Goal: Use online tool/utility: Use online tool/utility

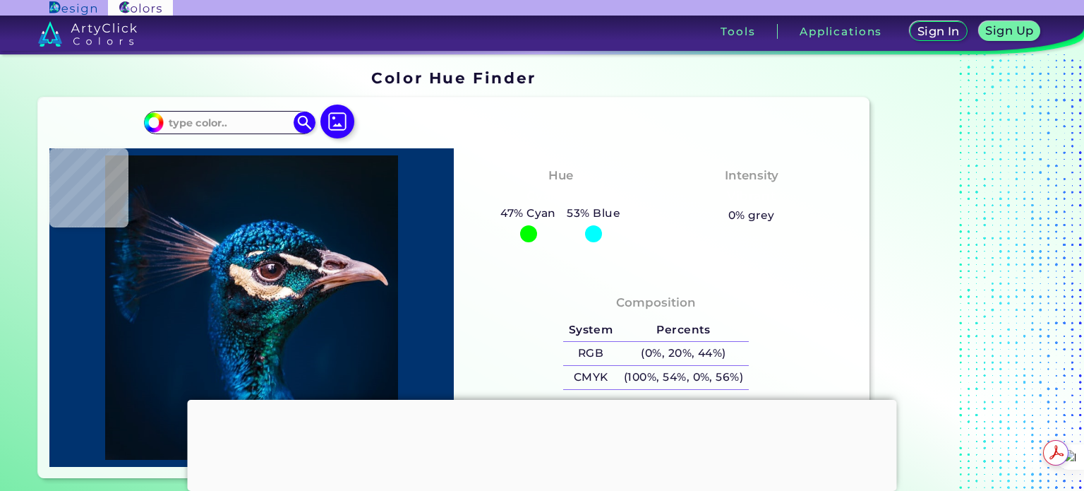
type input "#000000"
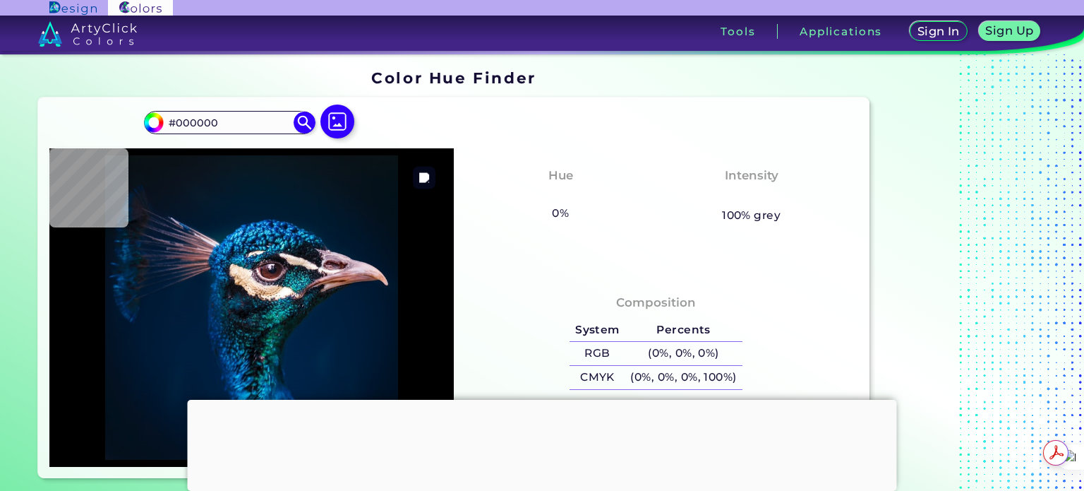
type input "#041117"
type input "#051218"
type input "#071218"
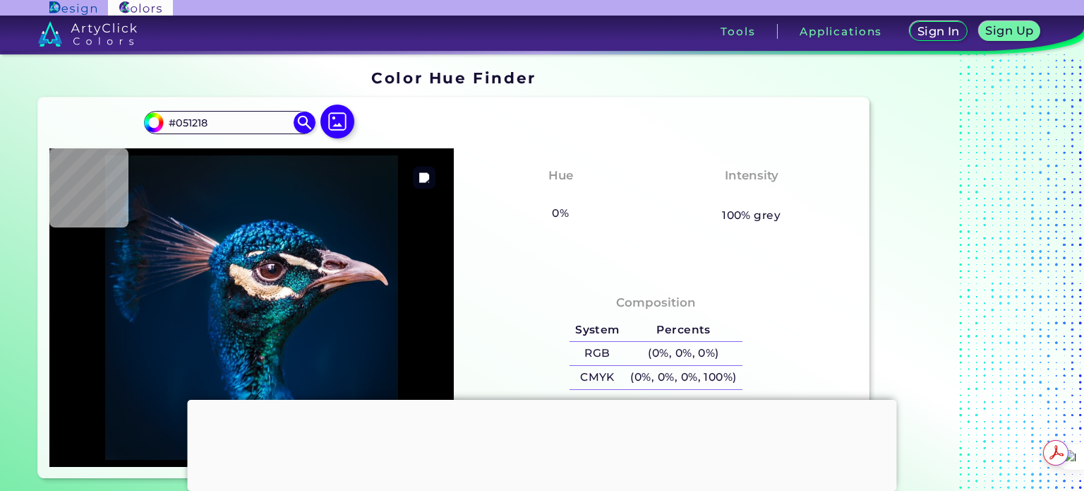
type input "#071218"
type input "#091219"
type input "#0a1117"
type input "#0A1117"
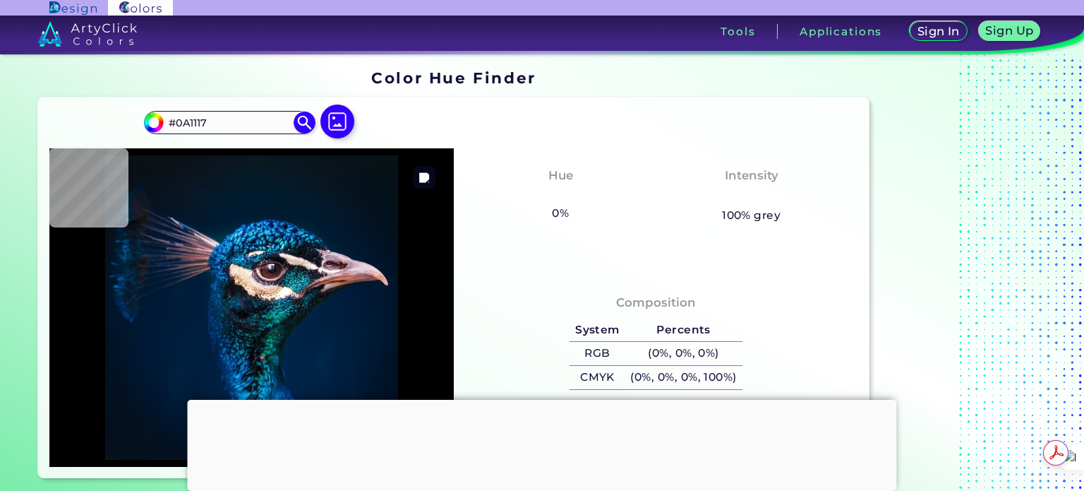
type input "#091217"
type input "#0a1117"
type input "#0A1117"
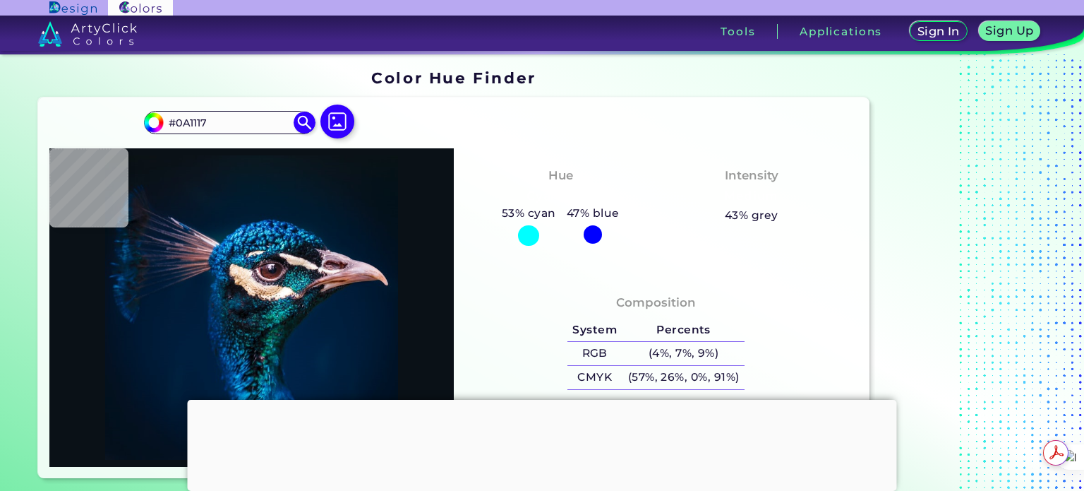
type input "#091217"
type input "#000000"
type input "#021325"
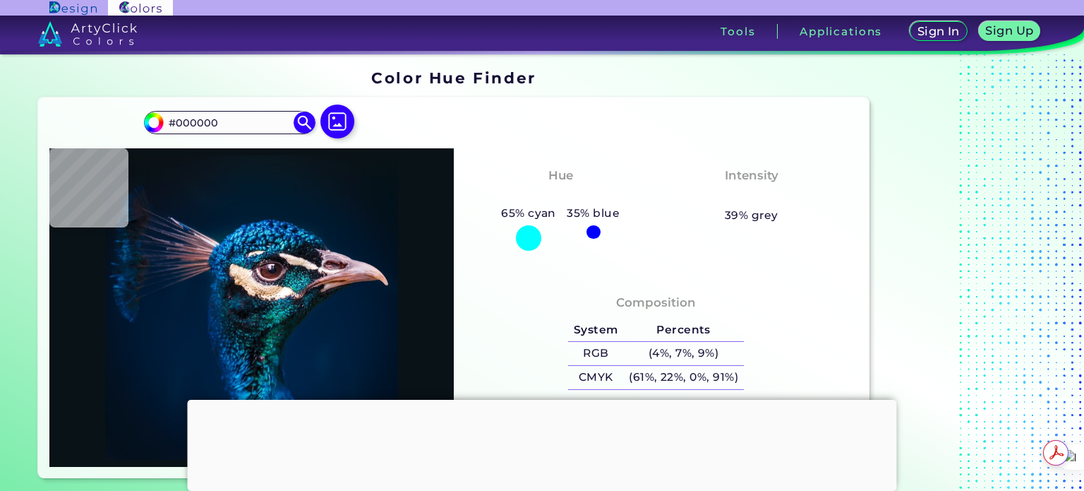
type input "#021325"
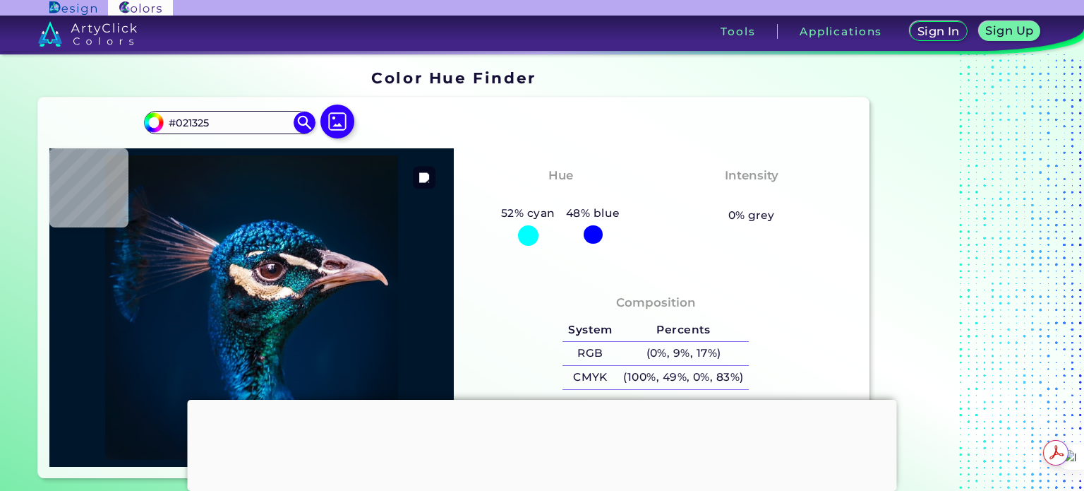
type input "#00162b"
type input "#00162B"
type input "#00172c"
type input "#00172C"
type input "#02567e"
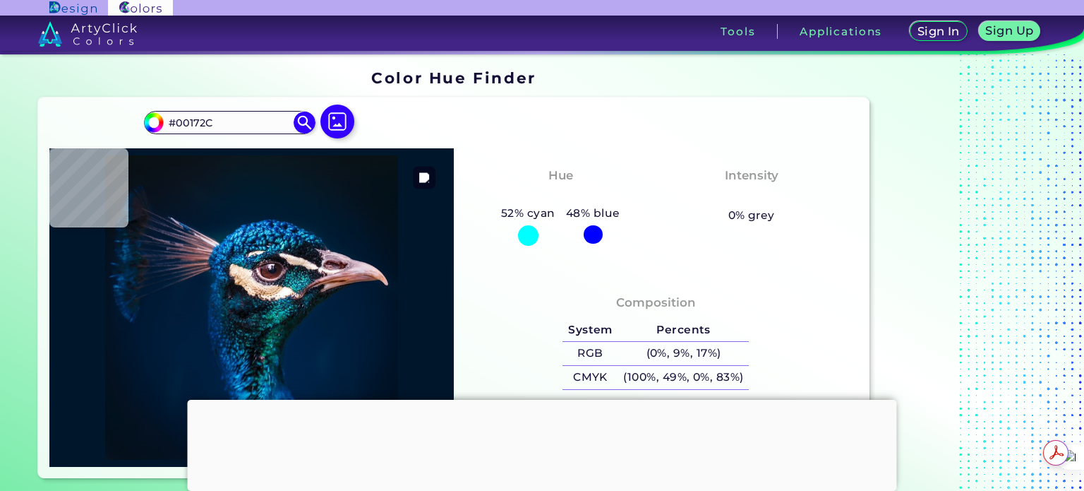
type input "#02567E"
type input "#00446f"
type input "#00446F"
type input "#2f8bab"
type input "#2F8BAB"
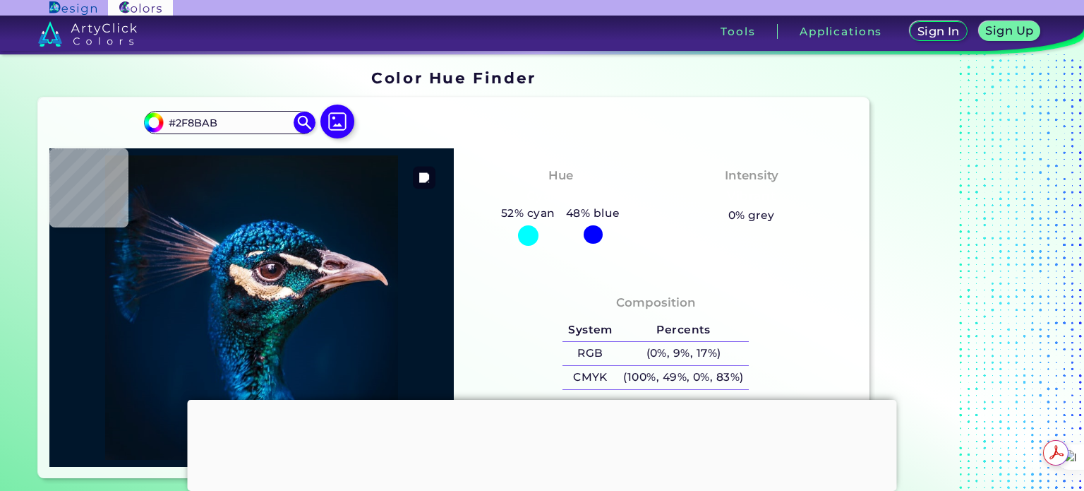
type input "#05455f"
type input "#05455F"
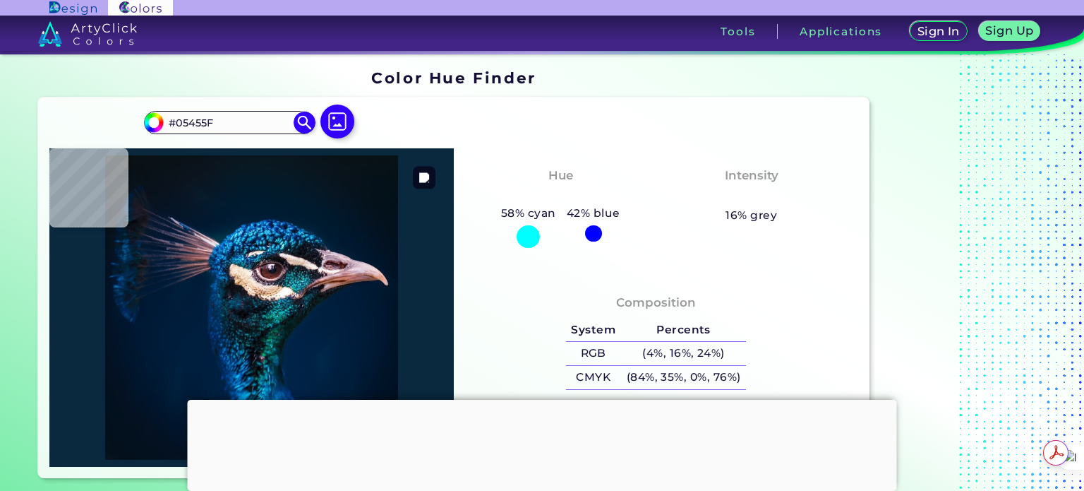
type input "#0a283e"
type input "#0A283E"
type input "#070b17"
type input "#070B17"
type input "#141622"
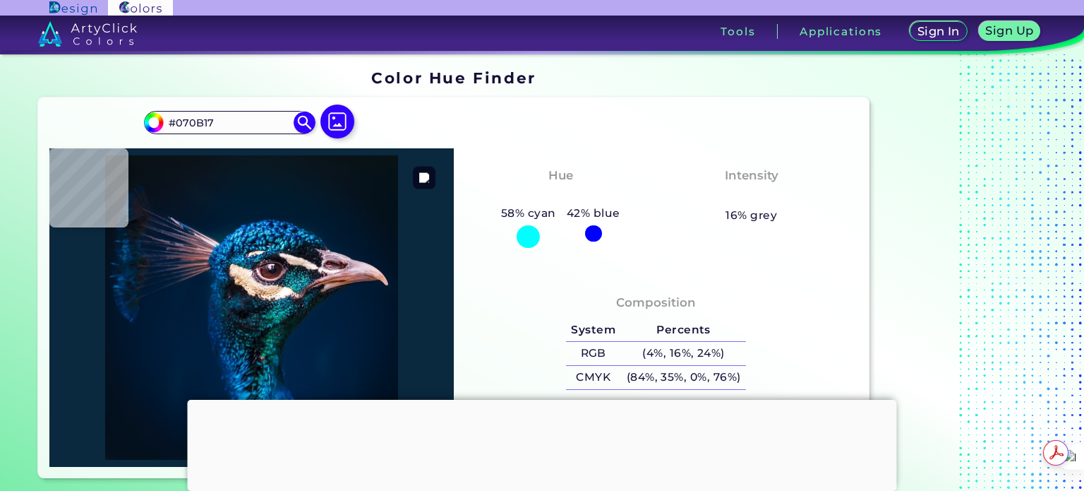
type input "#141622"
type input "#0e1317"
type input "#0E1317"
type input "#ded2c4"
type input "#DED2C4"
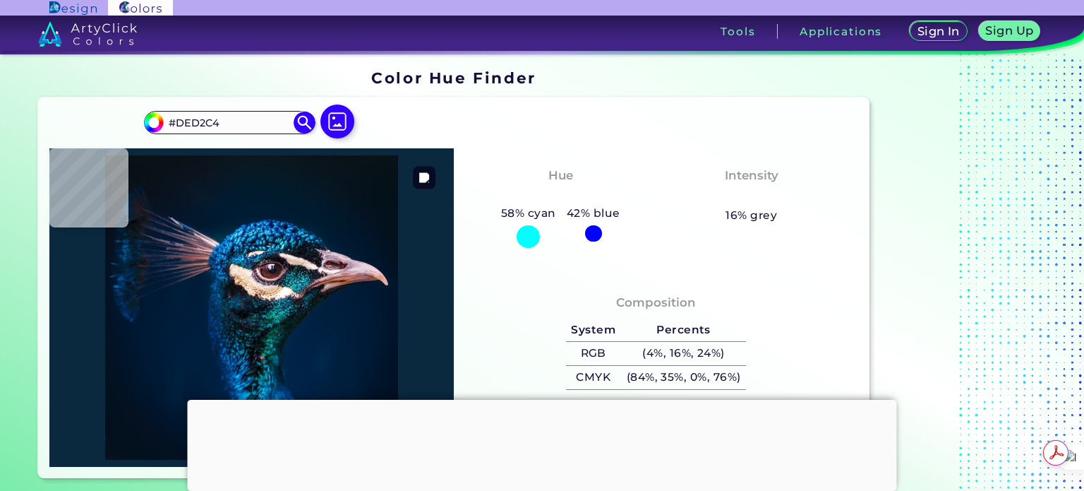
type input "#9f897a"
type input "#9F897A"
type input "#23212a"
type input "#23212A"
type input "#2e444c"
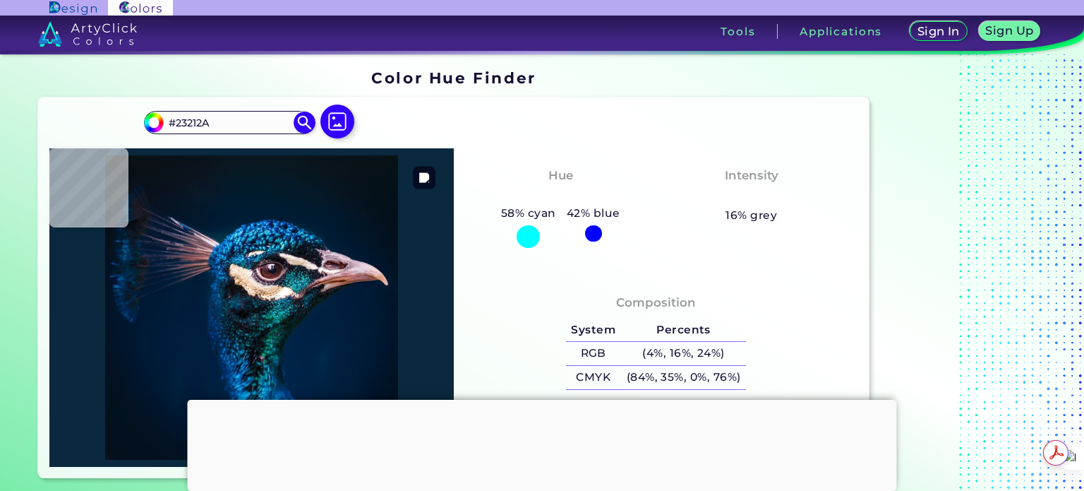
type input "#2E444C"
type input "#317584"
type input "#0e7780"
type input "#0E7780"
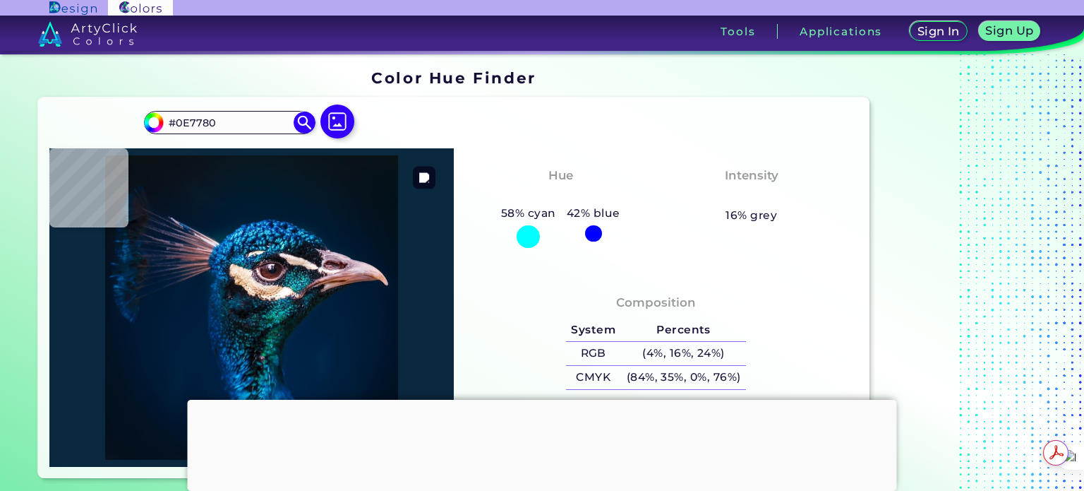
type input "#fefefb"
type input "#FEFEFB"
type input "#2c485f"
type input "#2C485F"
type input "#2a4a5d"
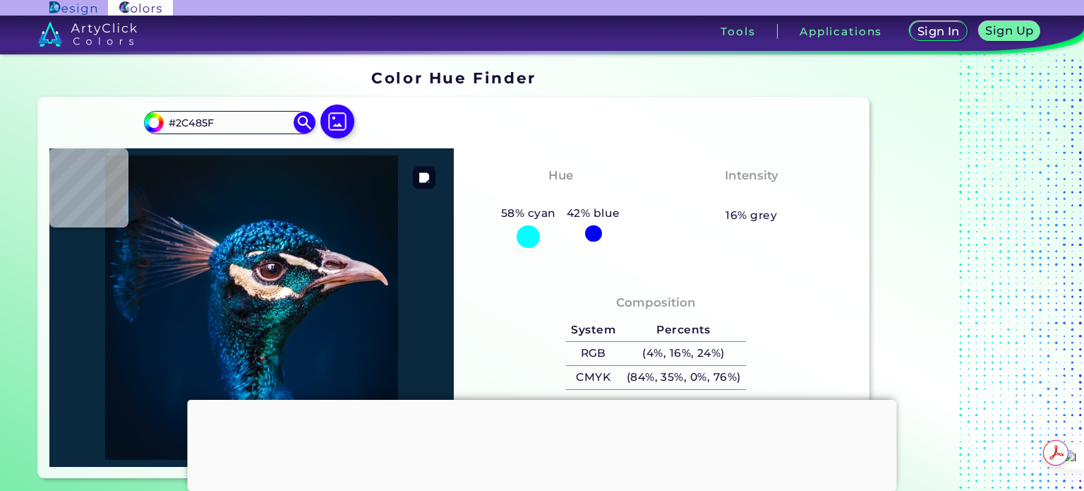
type input "#2A4A5D"
type input "#055655"
type input "#142c3d"
type input "#142C3D"
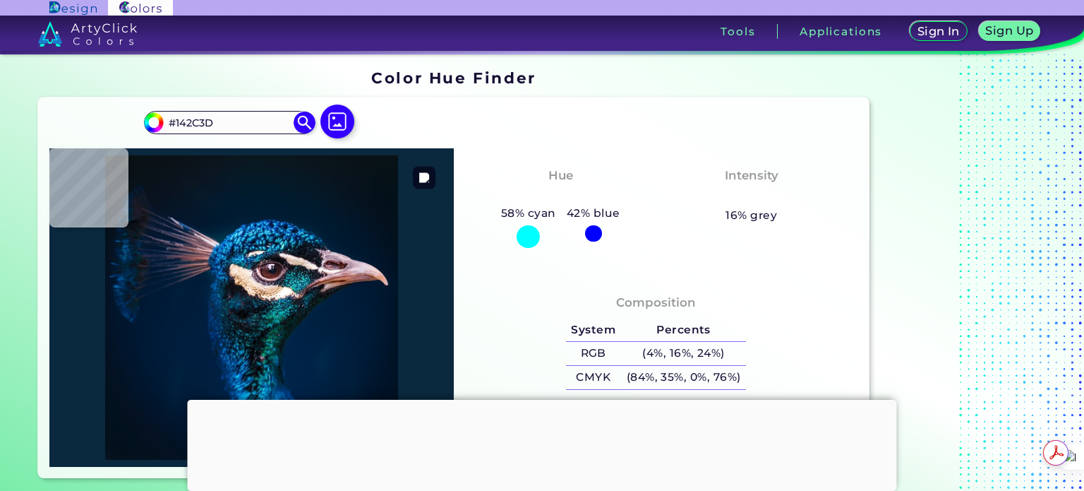
type input "#005e68"
type input "#005E68"
type input "#177580"
type input "#024e56"
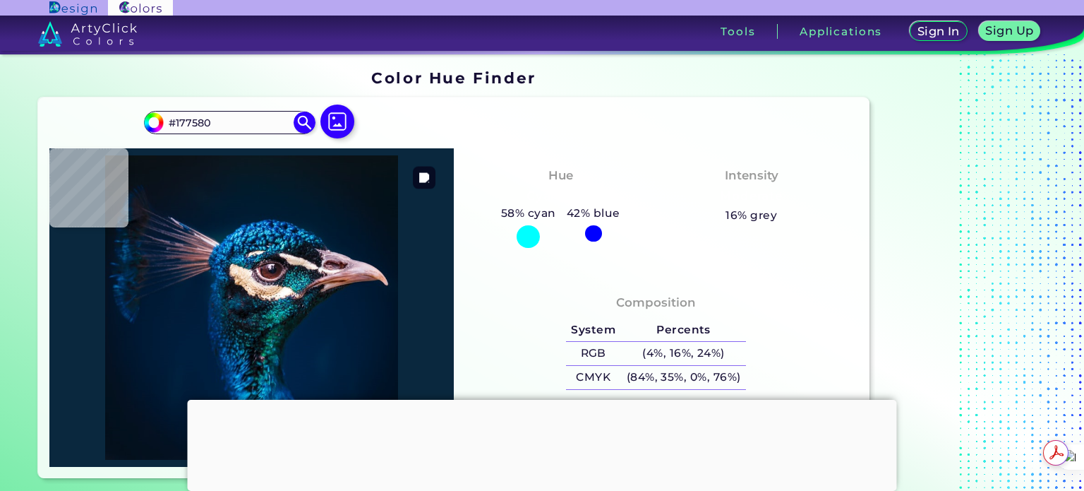
type input "#024E56"
type input "#077370"
type input "#12636b"
type input "#12636B"
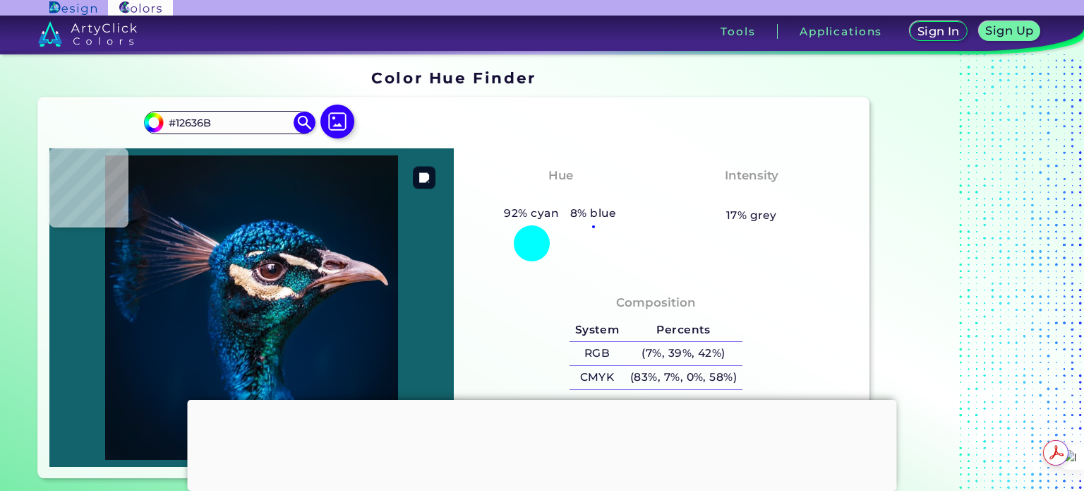
type input "#083c49"
type input "#083C49"
type input "#0b0e16"
type input "#0B0E16"
type input "#1a1b28"
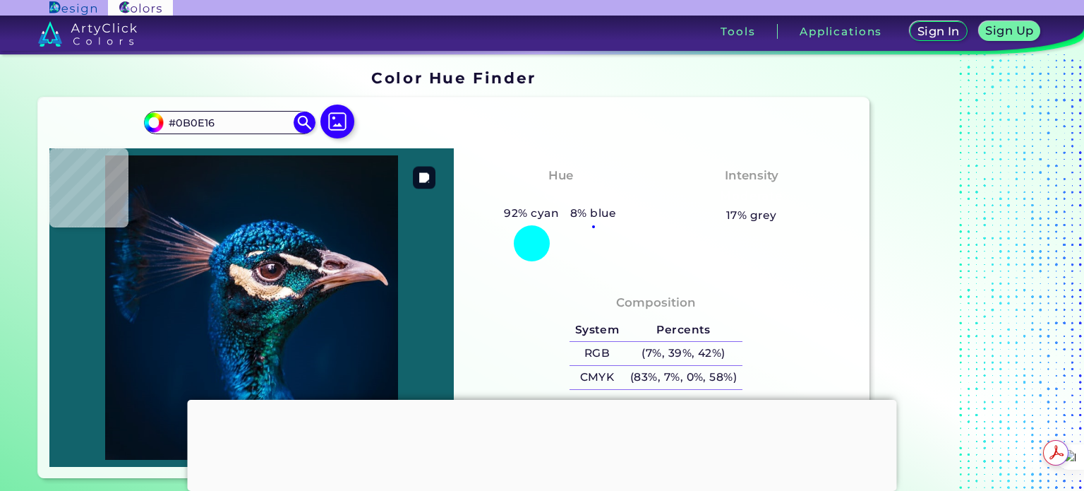
type input "#1A1B28"
type input "#0c5876"
type input "#0C5876"
type input "#054763"
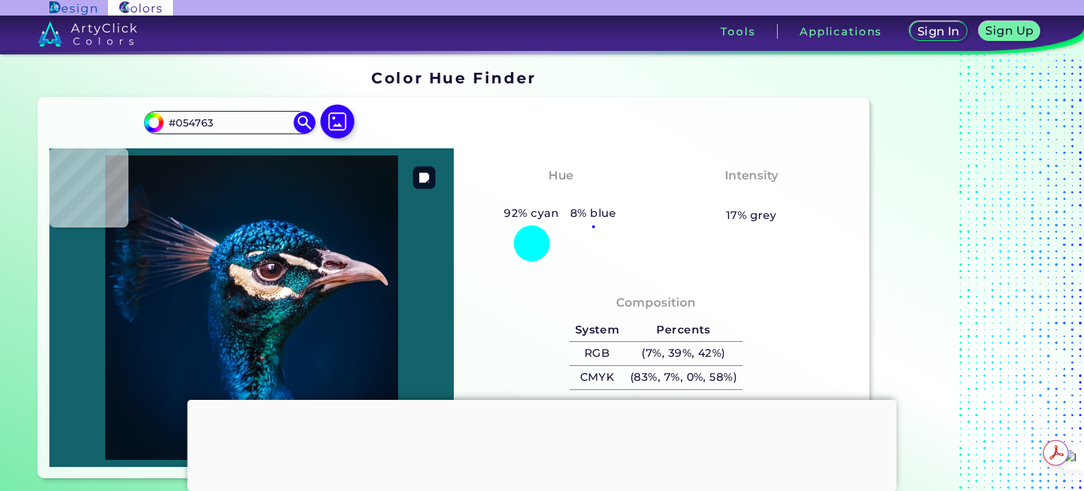
type input "#08384c"
type input "#08384C"
type input "#073344"
type input "#011624"
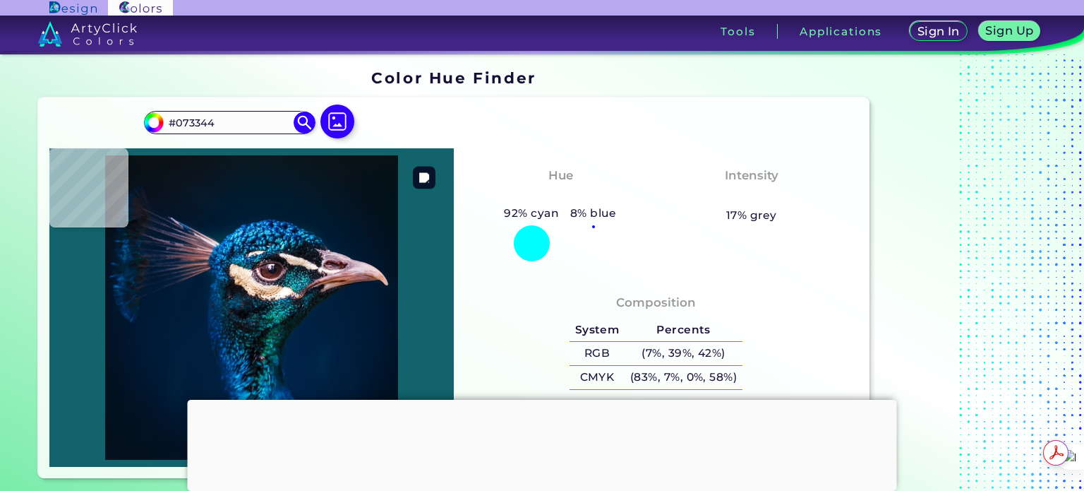
type input "#011624"
type input "#023346"
type input "#01354a"
type input "#01354A"
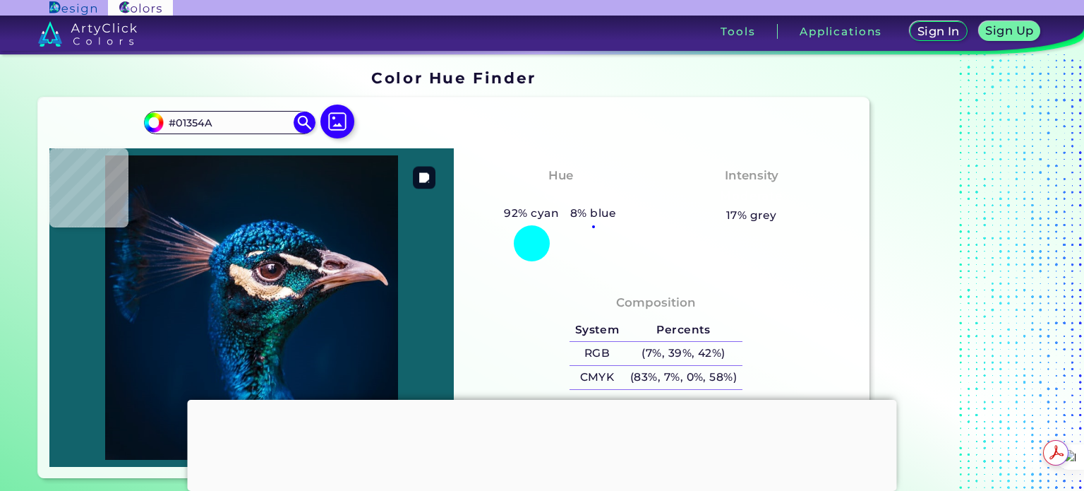
type input "#07415f"
type input "#07415F"
type input "#043c57"
type input "#043C57"
type input "#003250"
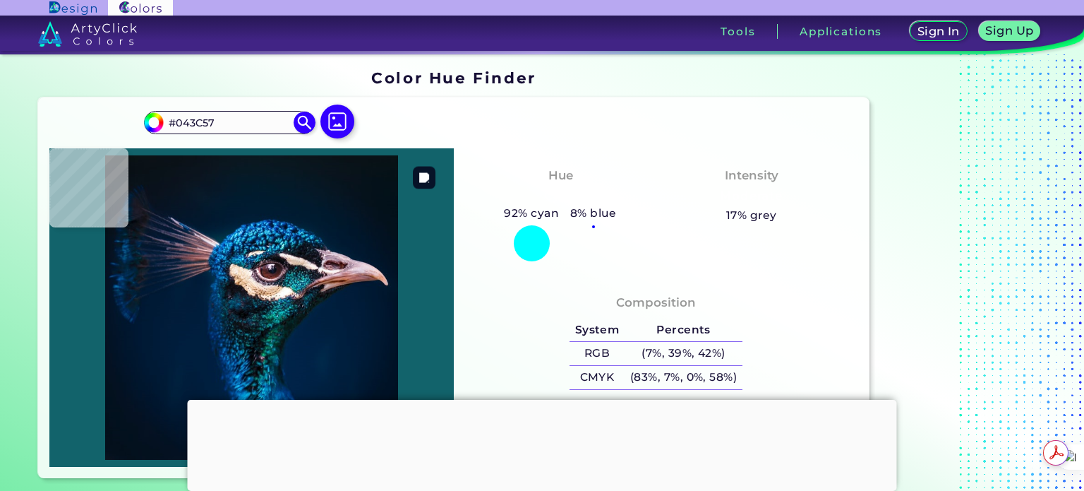
type input "#003250"
type input "#03385a"
type input "#03385A"
type input "#003357"
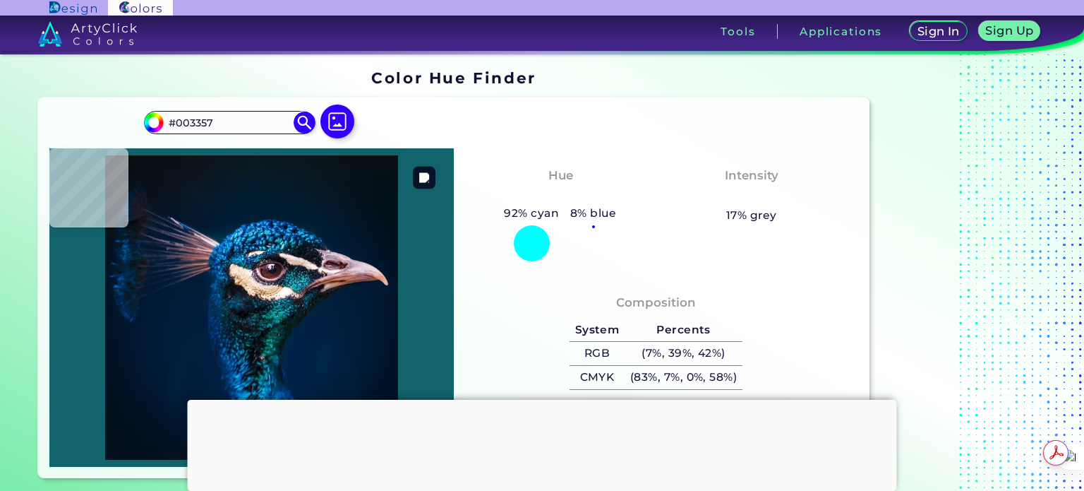
type input "#074074"
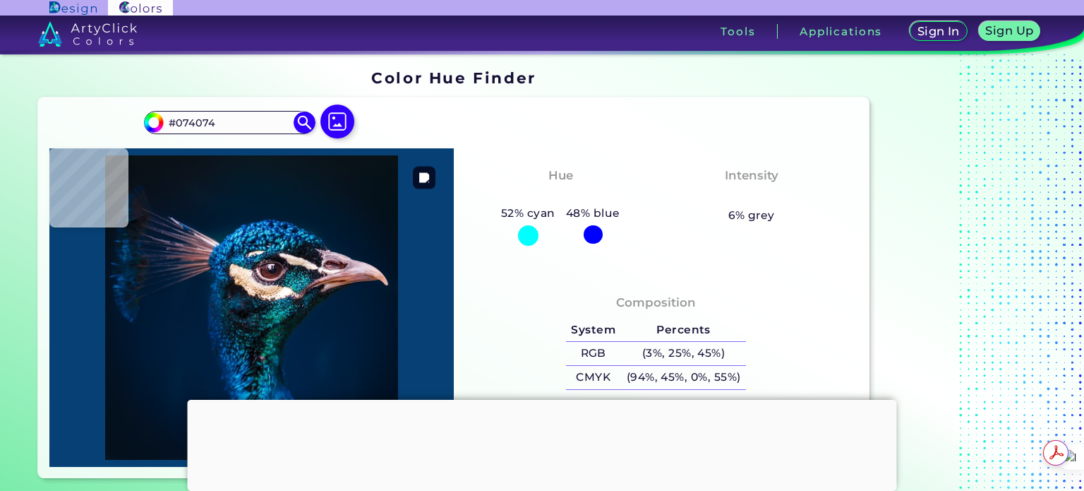
type input "#003a72"
type input "#003A72"
type input "#004b88"
type input "#004B88"
type input "#0c6caa"
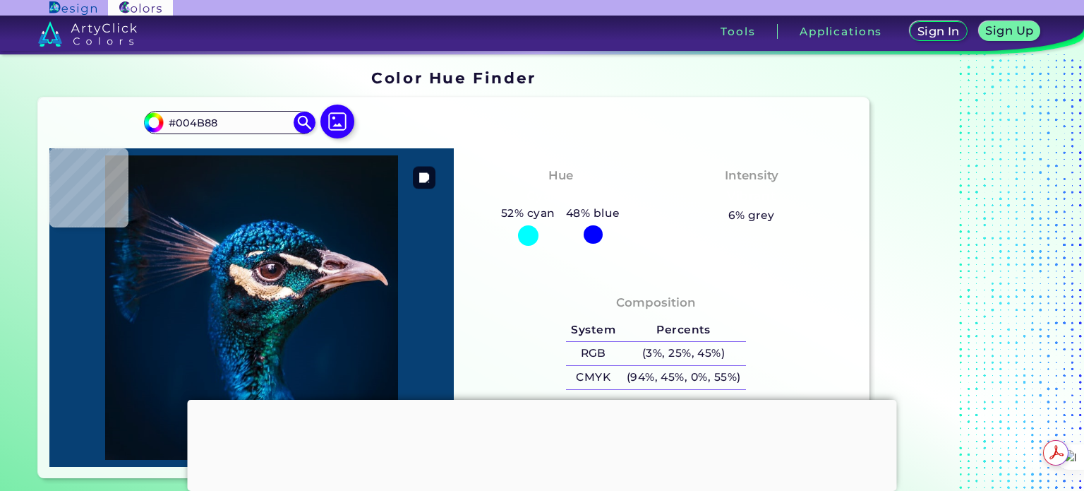
type input "#0C6CAA"
type input "#015092"
type input "#002a51"
type input "#002A51"
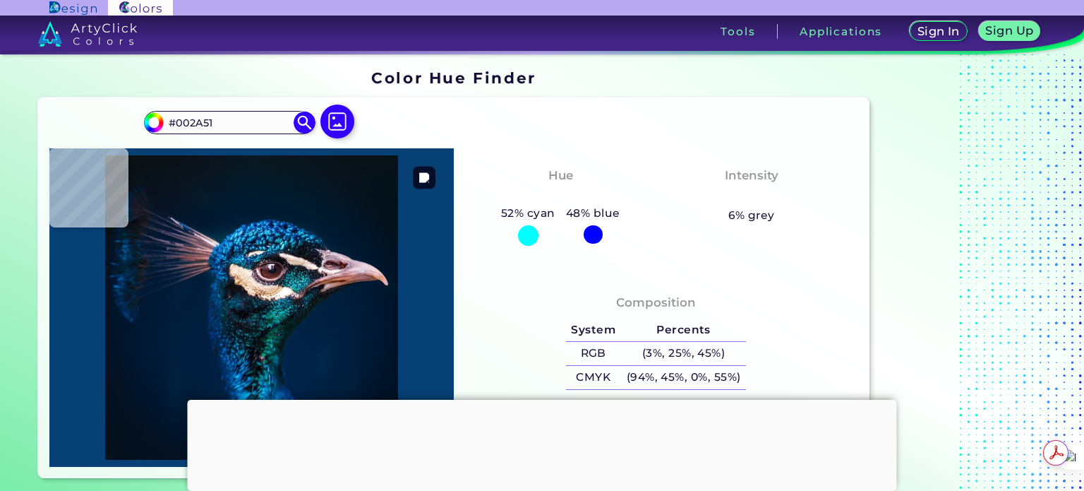
type input "#00274b"
type input "#00274B"
type input "#012542"
type input "#012641"
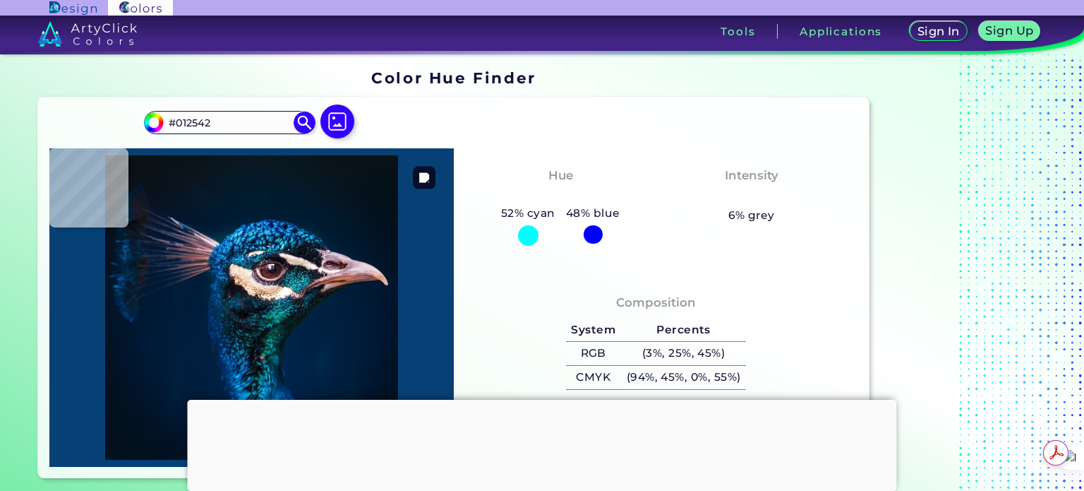
type input "#012641"
type input "#00253e"
type input "#00253E"
type input "#00293d"
type input "#00293D"
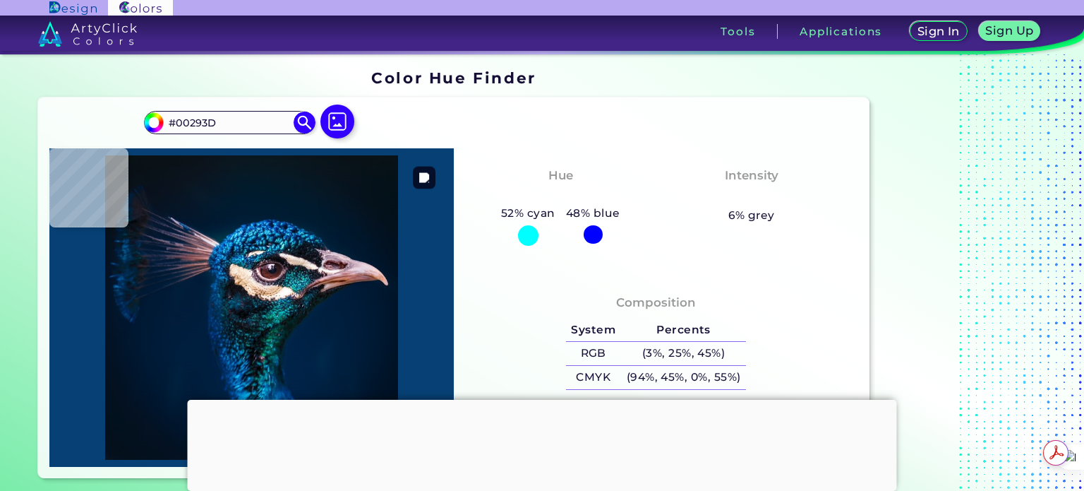
type input "#ad878b"
type input "#AD878B"
type input "#344764"
type input "#9e7e8a"
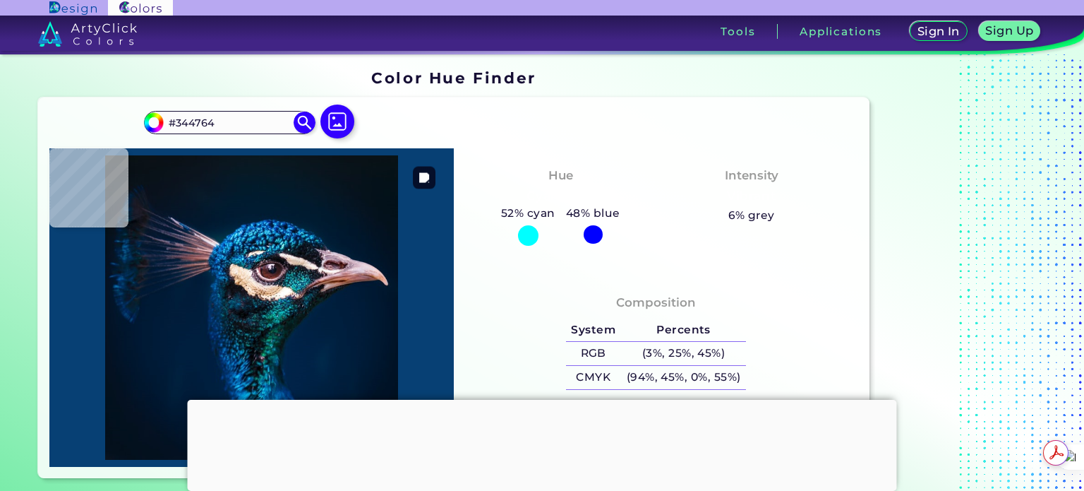
type input "#9E7E8A"
type input "#835765"
type input "#a37b87"
type input "#A37B87"
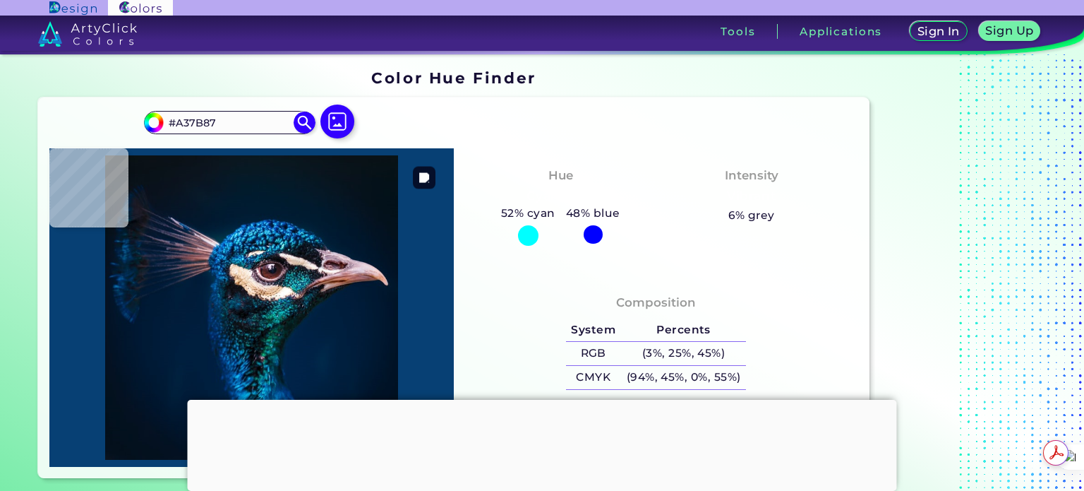
type input "#e0d2dc"
type input "#E0D2DC"
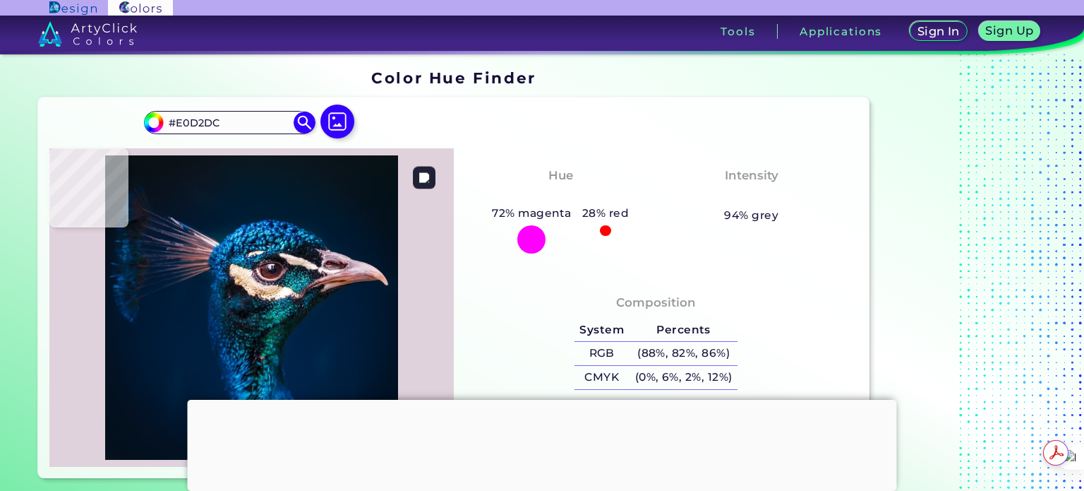
type input "#f6ebf0"
type input "#F6EBF0"
type input "#274659"
type input "#023842"
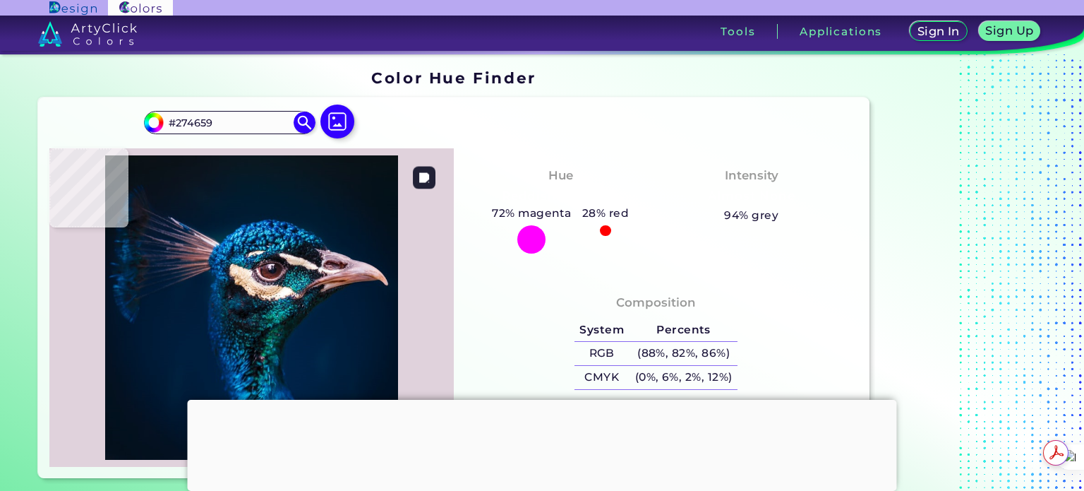
type input "#023842"
type input "#053449"
type input "#012e47"
type input "#012E47"
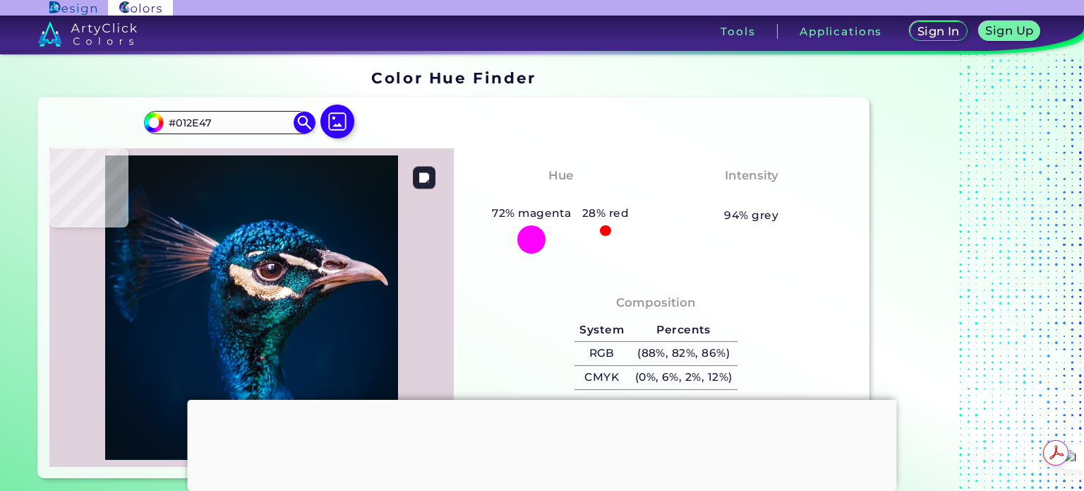
type input "#003040"
type input "#002d42"
type input "#002D42"
type input "#002842"
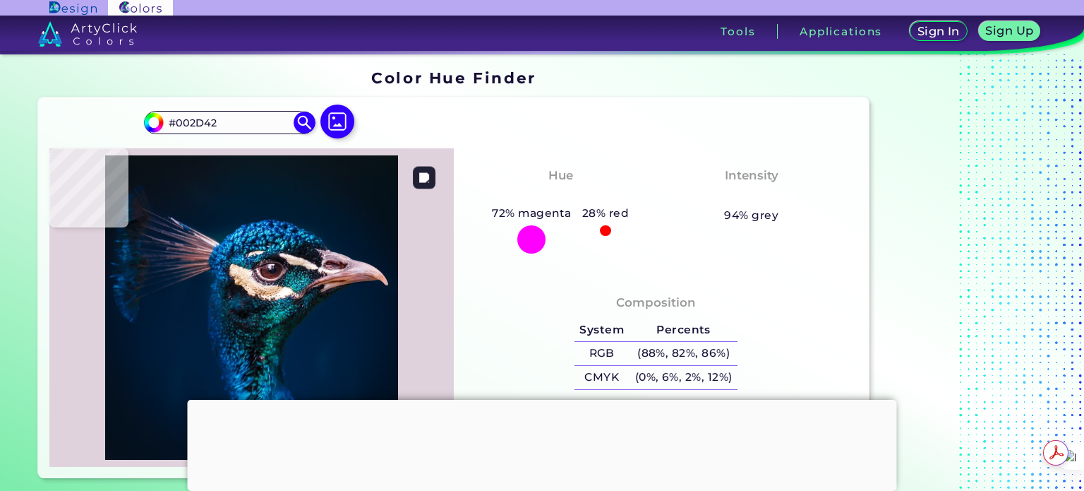
type input "#002842"
type input "#00283f"
type input "#00283F"
type input "#002939"
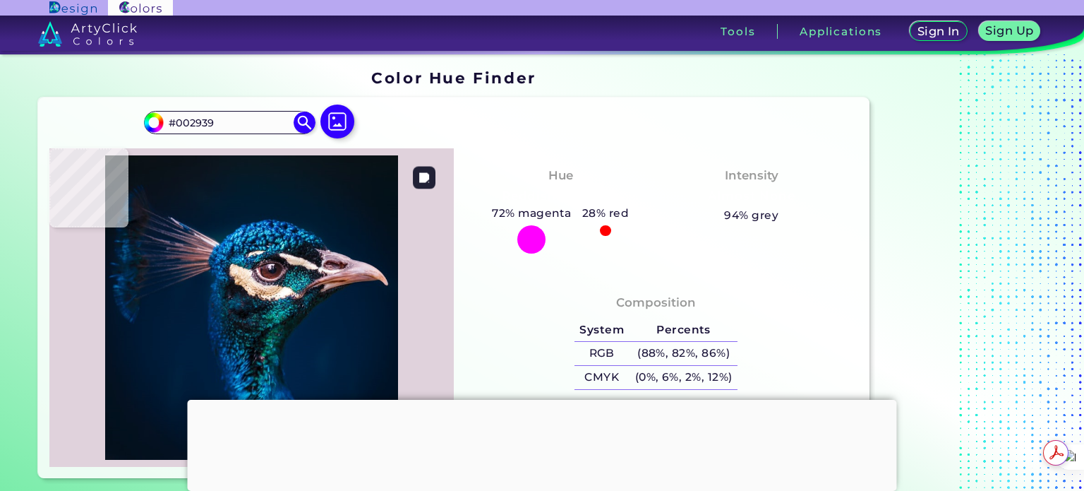
type input "#02223d"
type input "#02223D"
type input "#00223d"
type input "#00223D"
type input "#00213b"
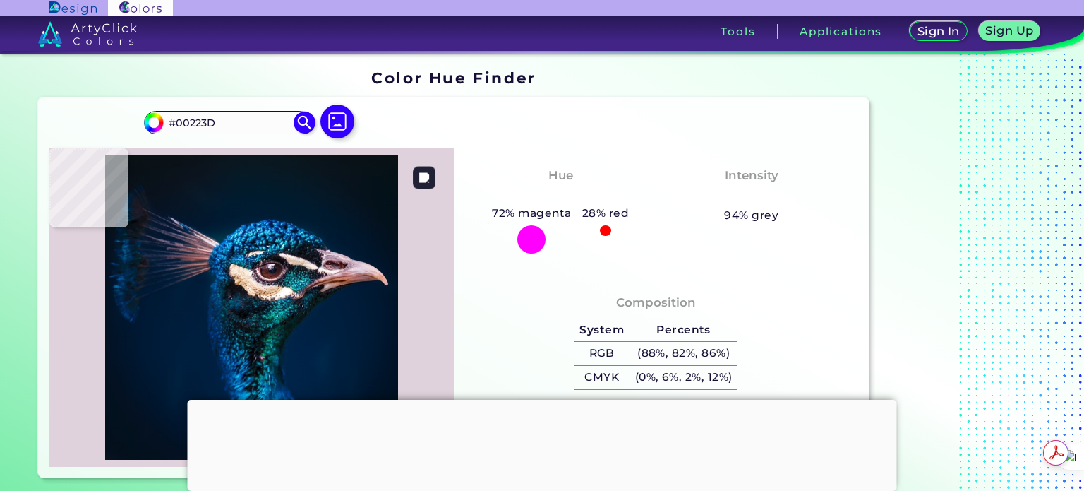
type input "#00213B"
type input "#002039"
type input "#001e36"
type input "#001E36"
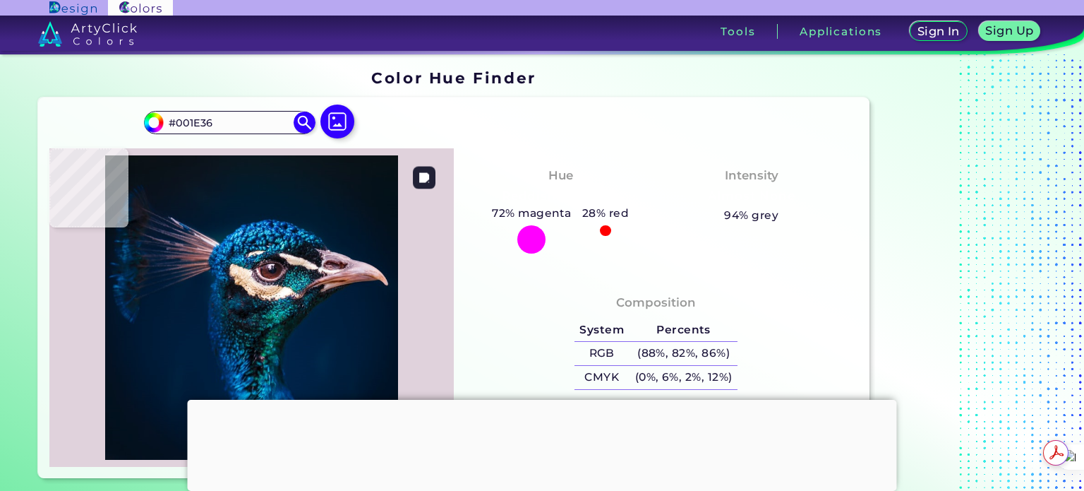
type input "#011d34"
type input "#011D34"
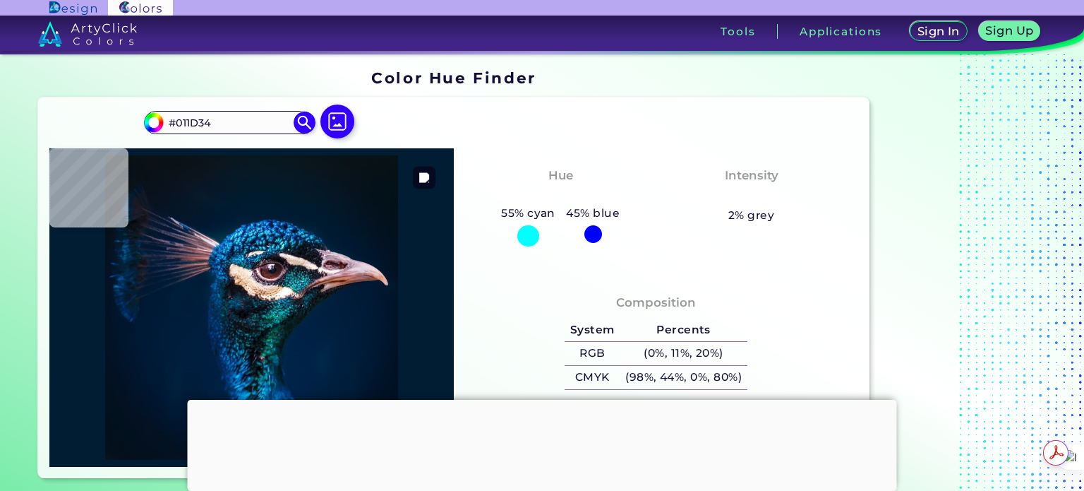
type input "#001d34"
type input "#001D34"
type input "#011b34"
type input "#011B34"
type input "#001a31"
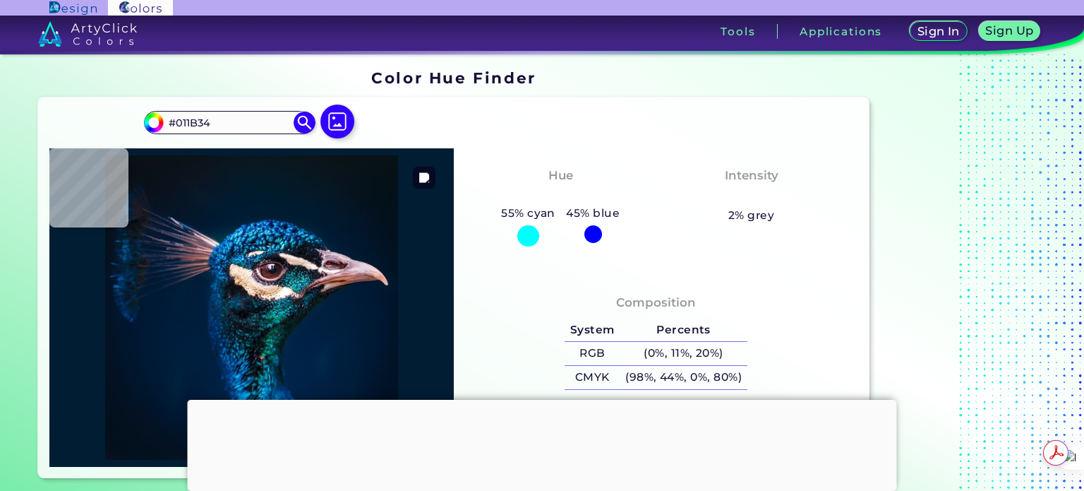
type input "#001A31"
type input "#011a30"
type input "#011A30"
type input "#001a2e"
type input "#001A2E"
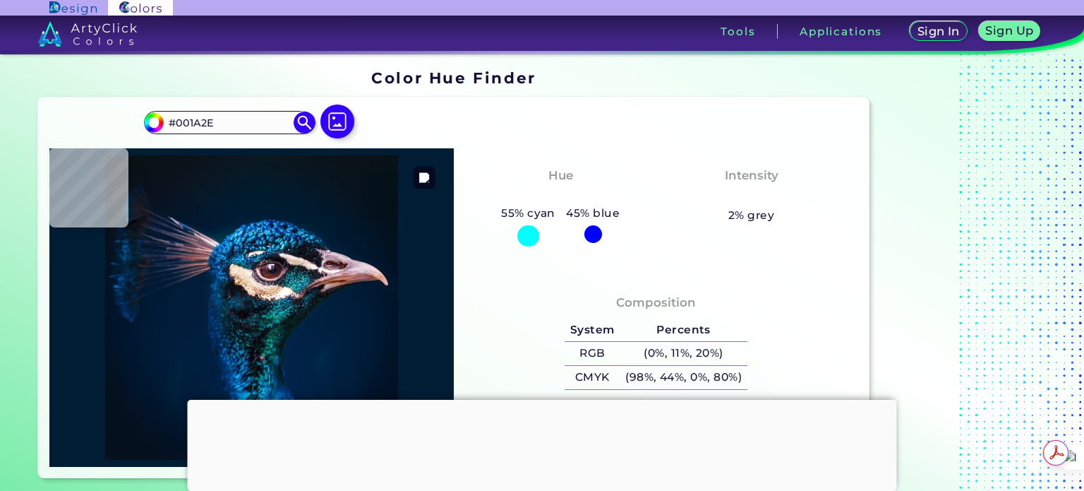
type input "#001a2d"
type input "#001A2D"
type input "#011a2e"
type input "#011A2E"
type input "#03192e"
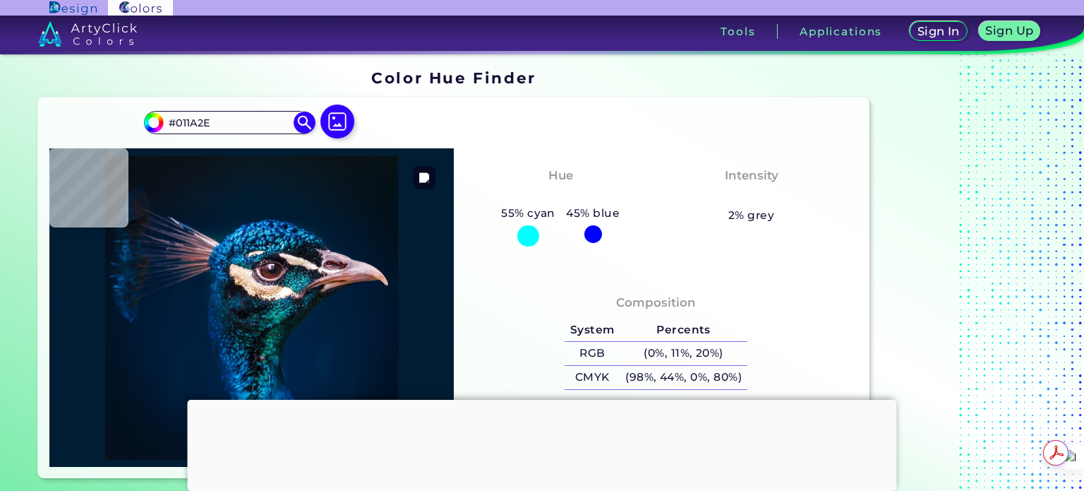
type input "#03192E"
type input "#041b2d"
type input "#041B2D"
type input "#061a2b"
type input "#061A2B"
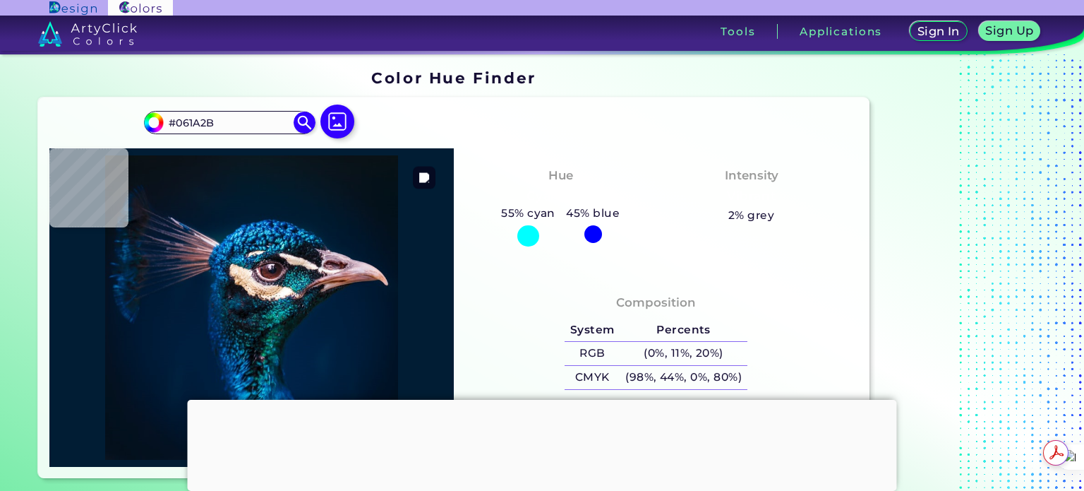
type input "#071a29"
type input "#071A29"
type input "#081a28"
type input "#081A28"
type input "#081828"
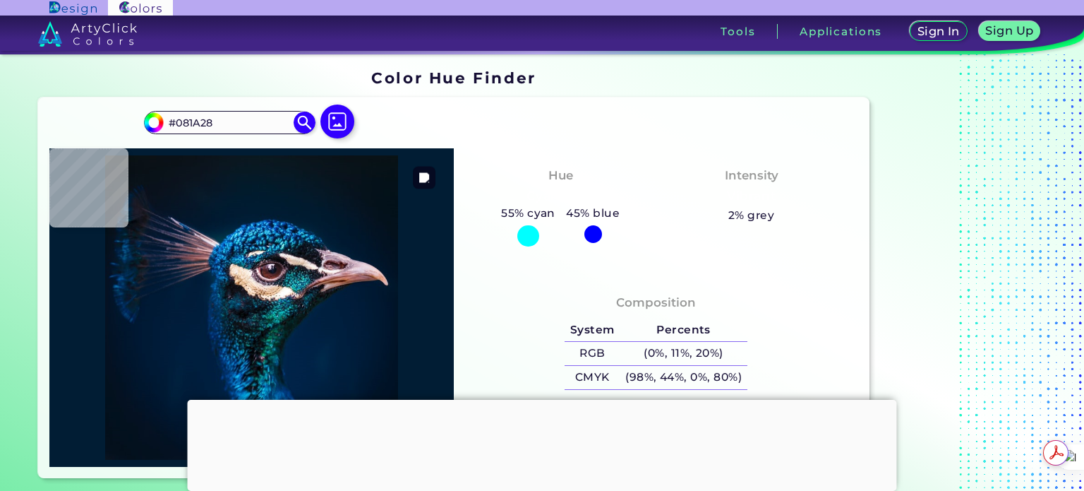
type input "#081828"
type input "#081827"
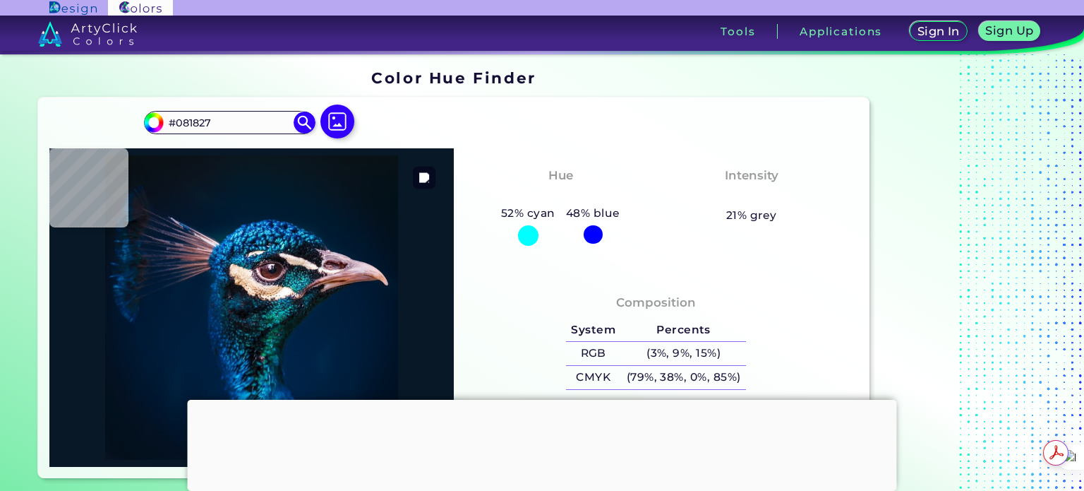
type input "#0a1725"
type input "#0A1725"
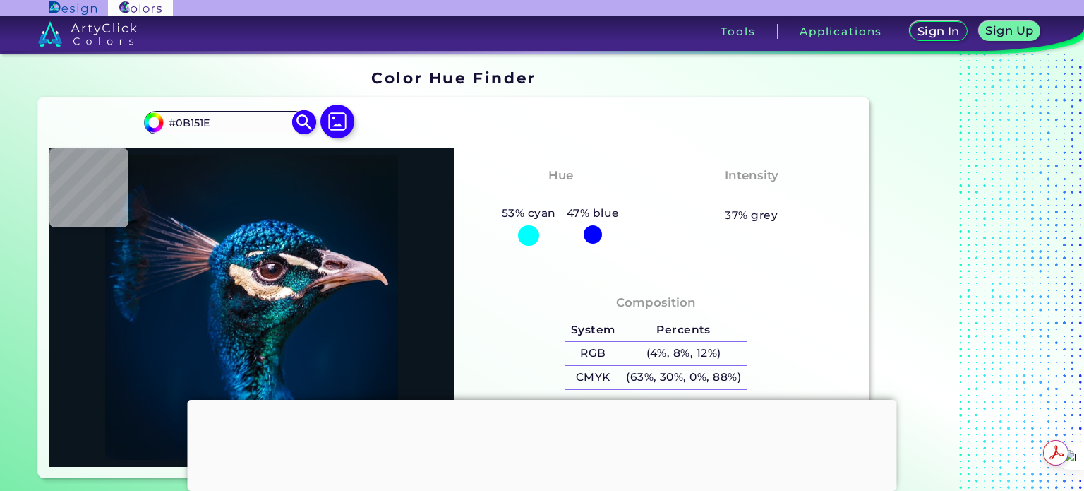
drag, startPoint x: 257, startPoint y: 124, endPoint x: 161, endPoint y: 132, distance: 96.4
click at [161, 132] on div "#0b151e #0B151E Acadia ◉ Acid Green ◉ Aero Blue ◉ Alabaster ◉ Albescent White ◉…" at bounding box center [229, 122] width 171 height 23
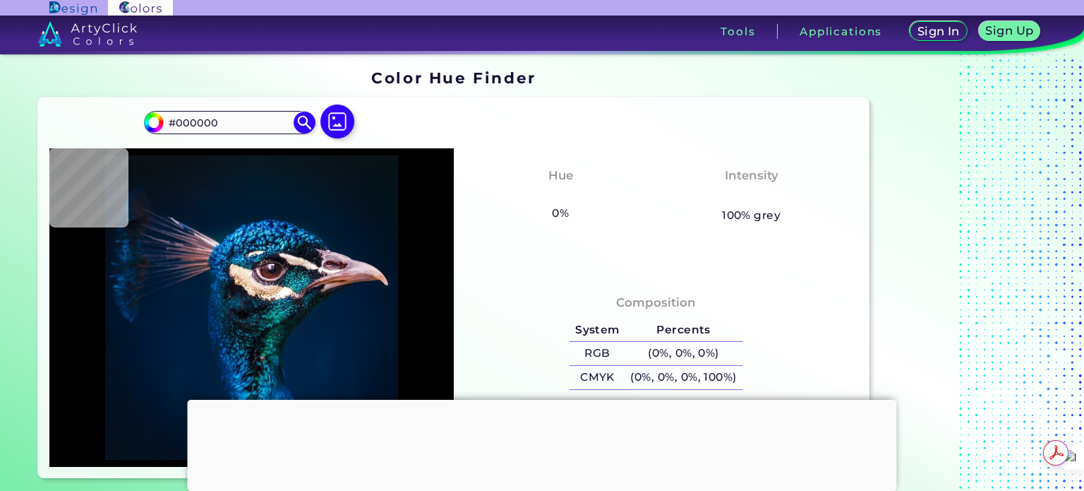
click at [99, 25] on img at bounding box center [88, 33] width 100 height 25
